Goal: Task Accomplishment & Management: Use online tool/utility

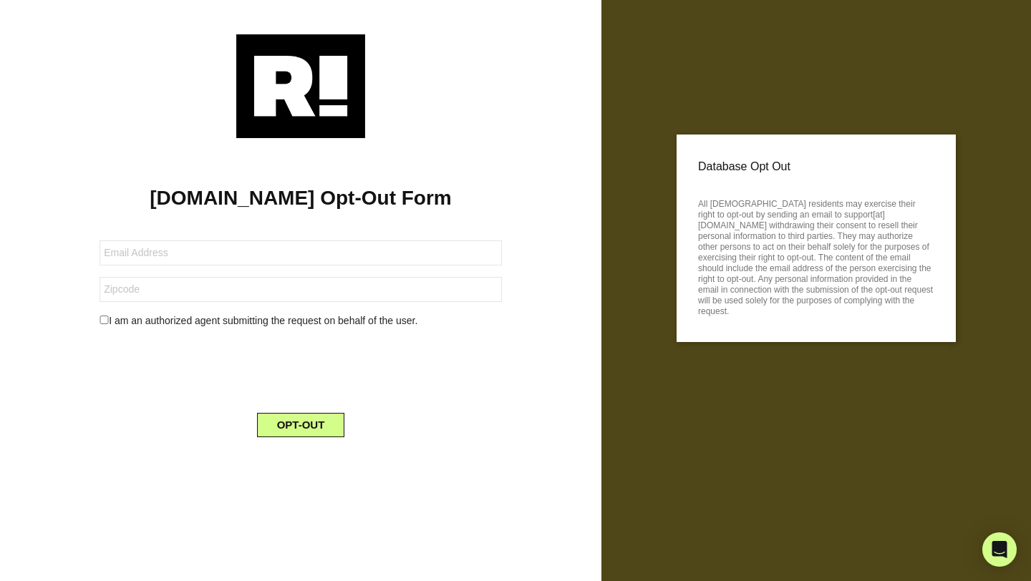
click at [472, 77] on div at bounding box center [300, 86] width 558 height 104
click at [793, 267] on p "All [DEMOGRAPHIC_DATA] residents may exercise their right to opt-out by sending…" at bounding box center [816, 256] width 236 height 122
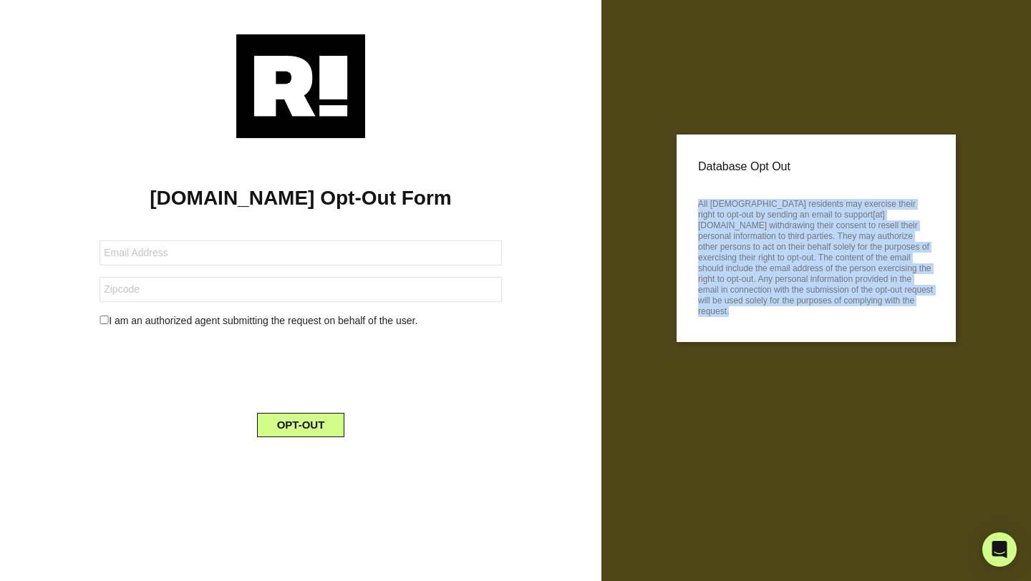
click at [793, 267] on p "All [DEMOGRAPHIC_DATA] residents may exercise their right to opt-out by sending…" at bounding box center [816, 256] width 236 height 122
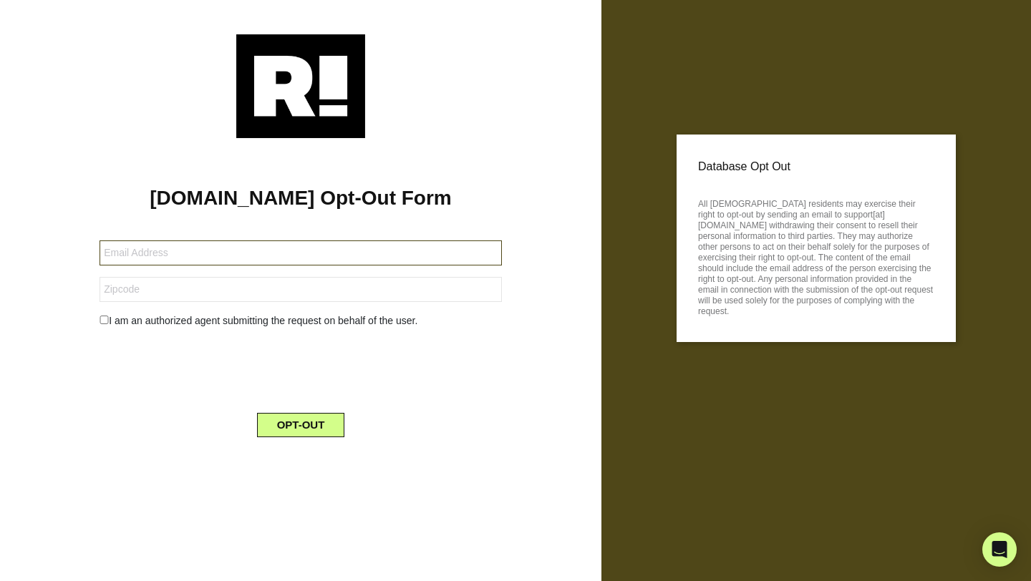
click at [465, 253] on input "text" at bounding box center [300, 252] width 402 height 25
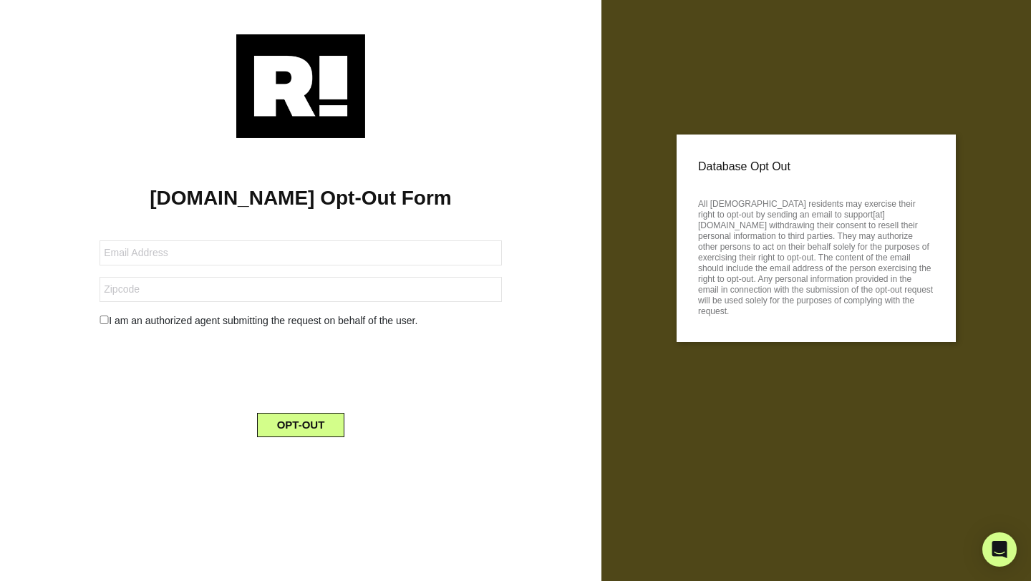
click at [502, 216] on div "[DOMAIN_NAME] Opt-Out Form I am an authorized agent submitting the request on b…" at bounding box center [301, 293] width 580 height 311
click at [817, 238] on p "All [DEMOGRAPHIC_DATA] residents may exercise their right to opt-out by sending…" at bounding box center [816, 256] width 236 height 122
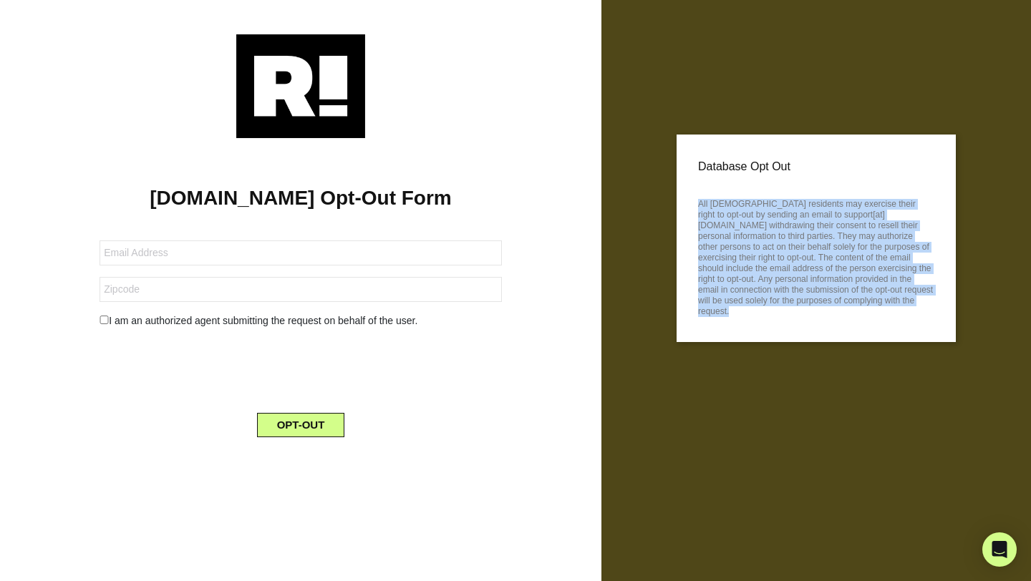
copy body "All [DEMOGRAPHIC_DATA] residents may exercise their right to opt-out by sending…"
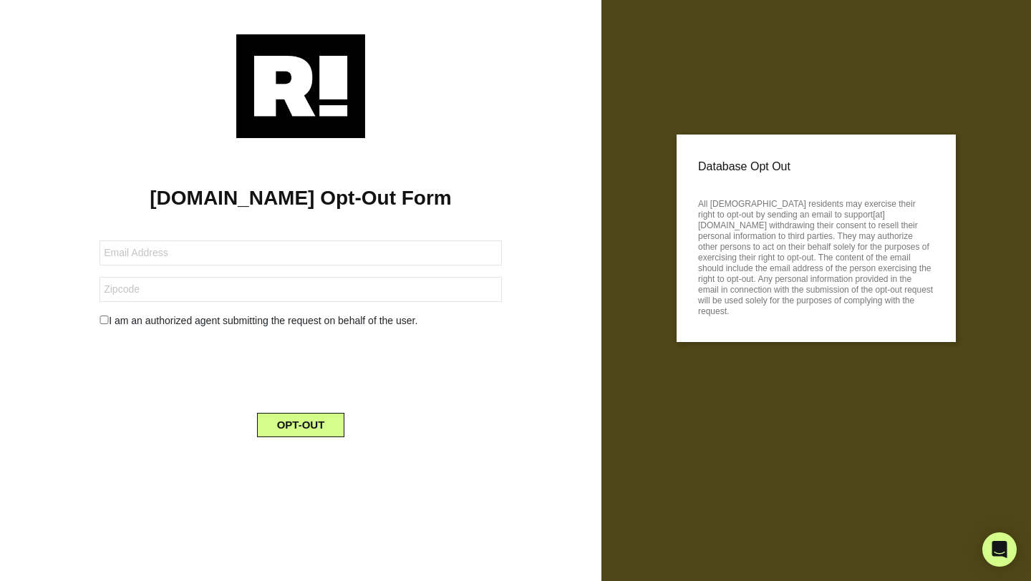
click at [794, 269] on p "All [DEMOGRAPHIC_DATA] residents may exercise their right to opt-out by sending…" at bounding box center [816, 256] width 236 height 122
